Goal: Check status: Check status

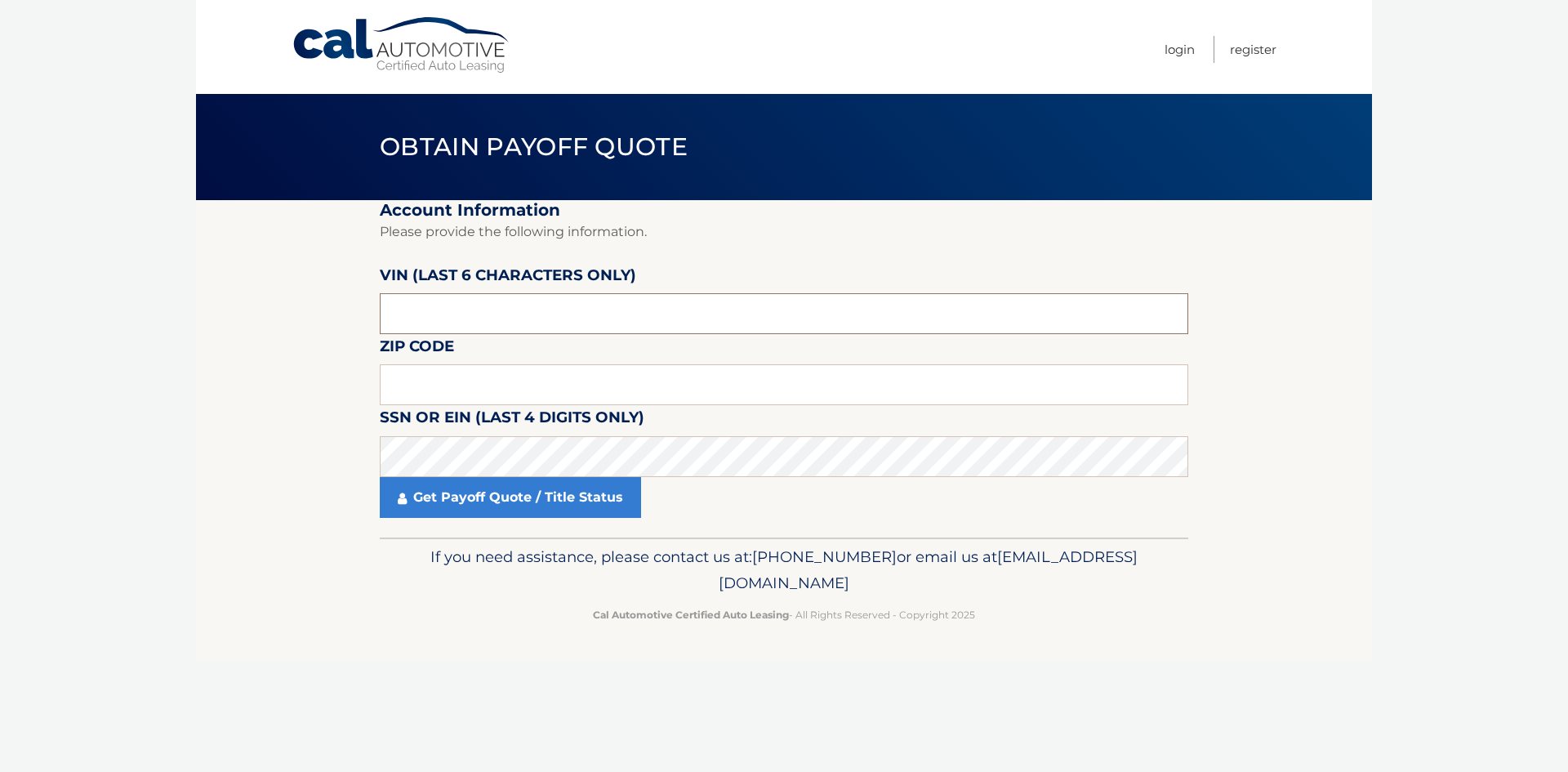
click at [443, 311] on input "text" at bounding box center [784, 314] width 809 height 41
type input "709085"
click at [432, 385] on input "text" at bounding box center [784, 384] width 809 height 41
click at [456, 380] on input "text" at bounding box center [784, 384] width 809 height 41
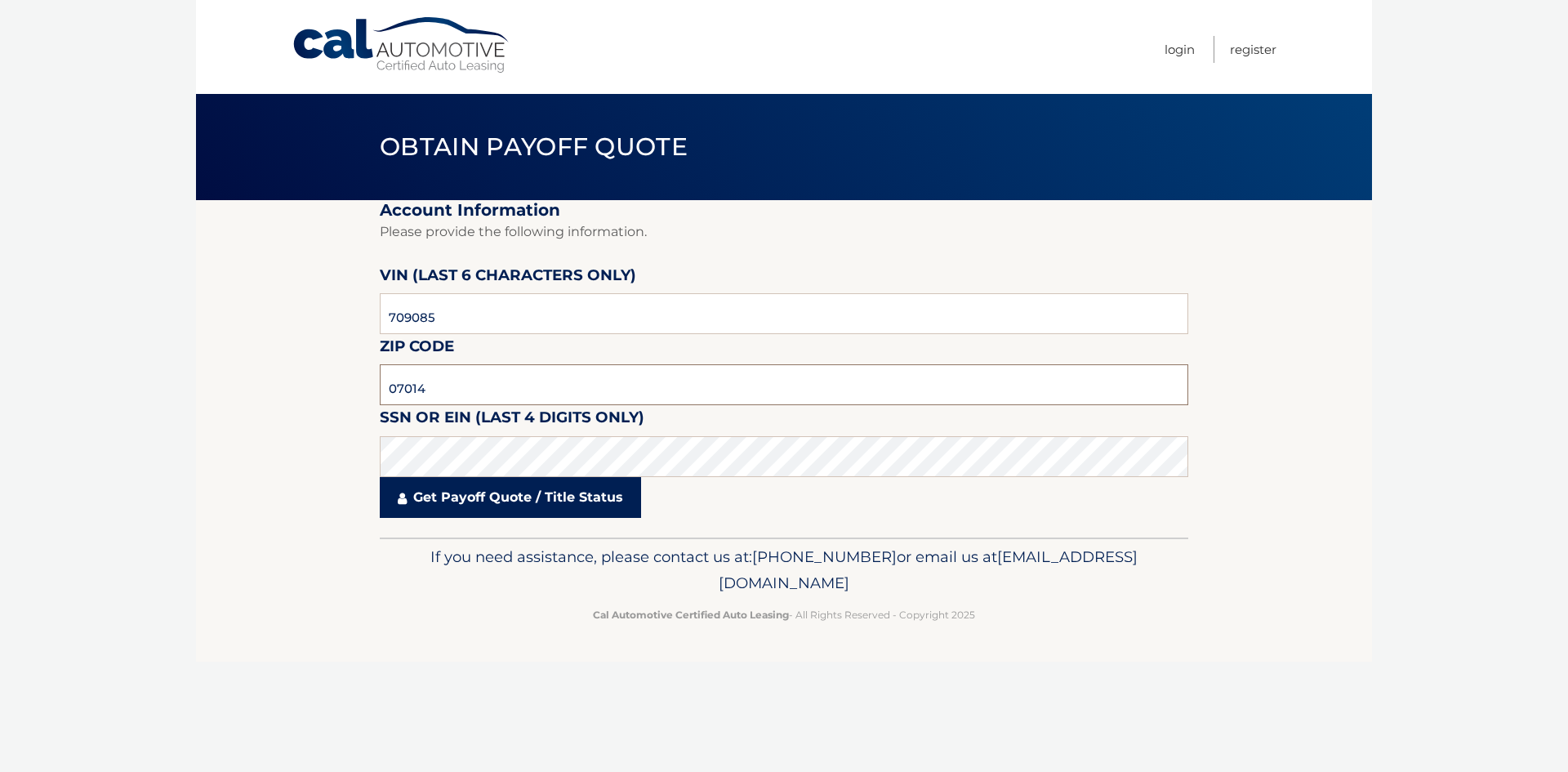
type input "07014"
click at [437, 507] on link "Get Payoff Quote / Title Status" at bounding box center [511, 498] width 261 height 41
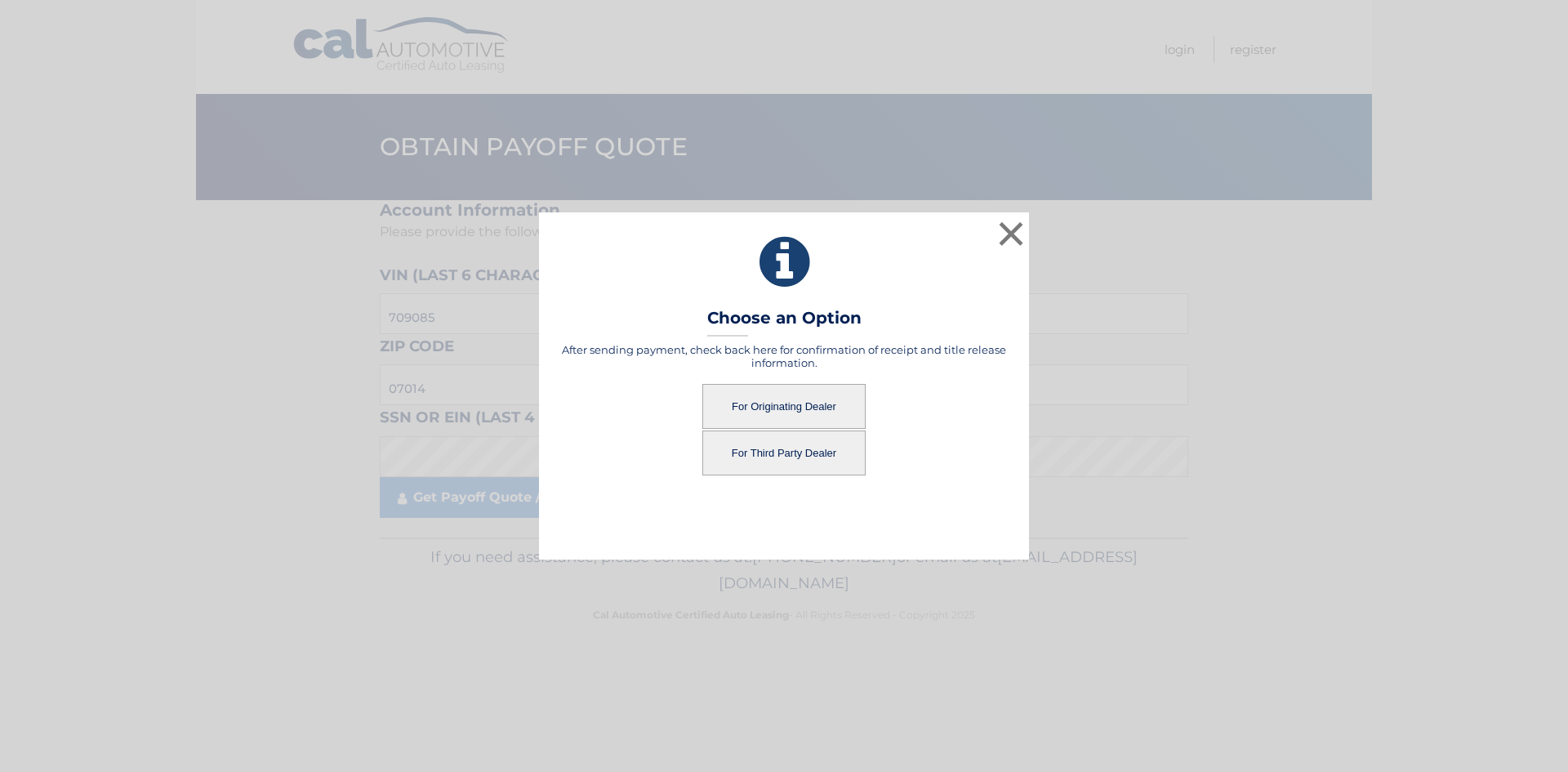
click at [768, 410] on button "For Originating Dealer" at bounding box center [783, 406] width 163 height 45
